Goal: Transaction & Acquisition: Download file/media

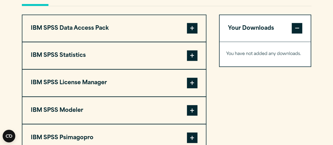
scroll to position [406, 0]
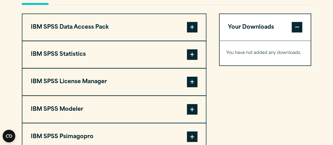
click at [193, 60] on span at bounding box center [192, 54] width 11 height 11
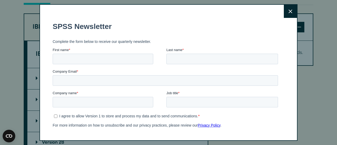
click at [289, 12] on icon at bounding box center [291, 11] width 4 height 4
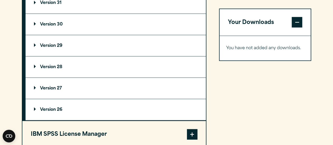
scroll to position [487, 0]
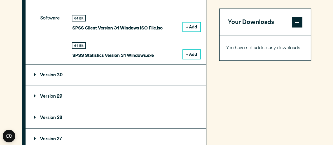
click at [190, 59] on button "+ Add" at bounding box center [191, 54] width 17 height 9
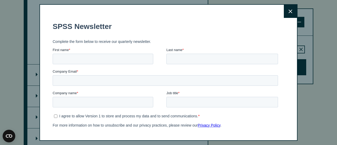
click at [289, 13] on icon at bounding box center [291, 11] width 4 height 4
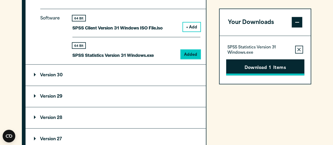
click at [251, 67] on button "Download 1 Items" at bounding box center [265, 67] width 78 height 16
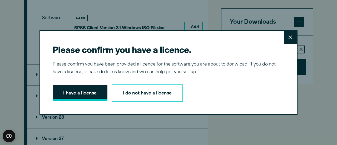
click at [90, 92] on button "I have a license" at bounding box center [80, 93] width 55 height 16
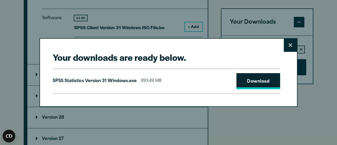
click at [258, 84] on link "Download" at bounding box center [258, 81] width 44 height 16
click at [286, 44] on button "Close" at bounding box center [290, 45] width 13 height 13
